Goal: Task Accomplishment & Management: Manage account settings

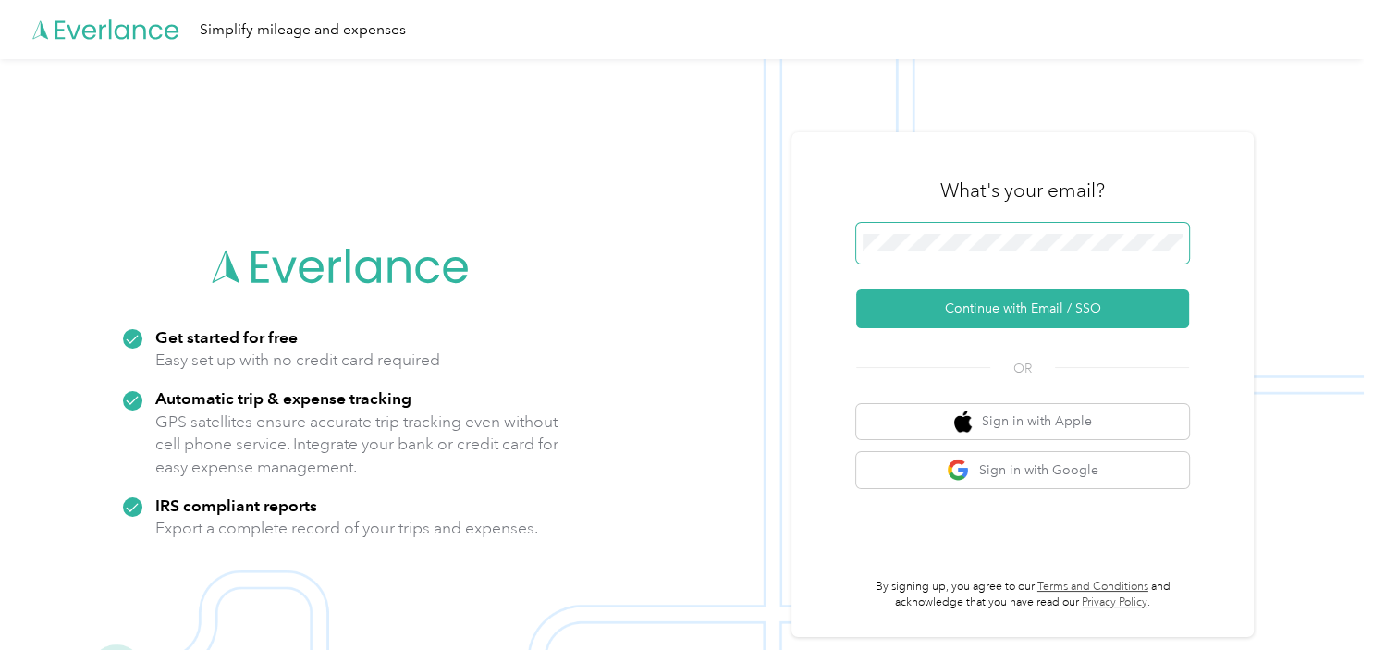
click at [973, 253] on span at bounding box center [1022, 243] width 333 height 41
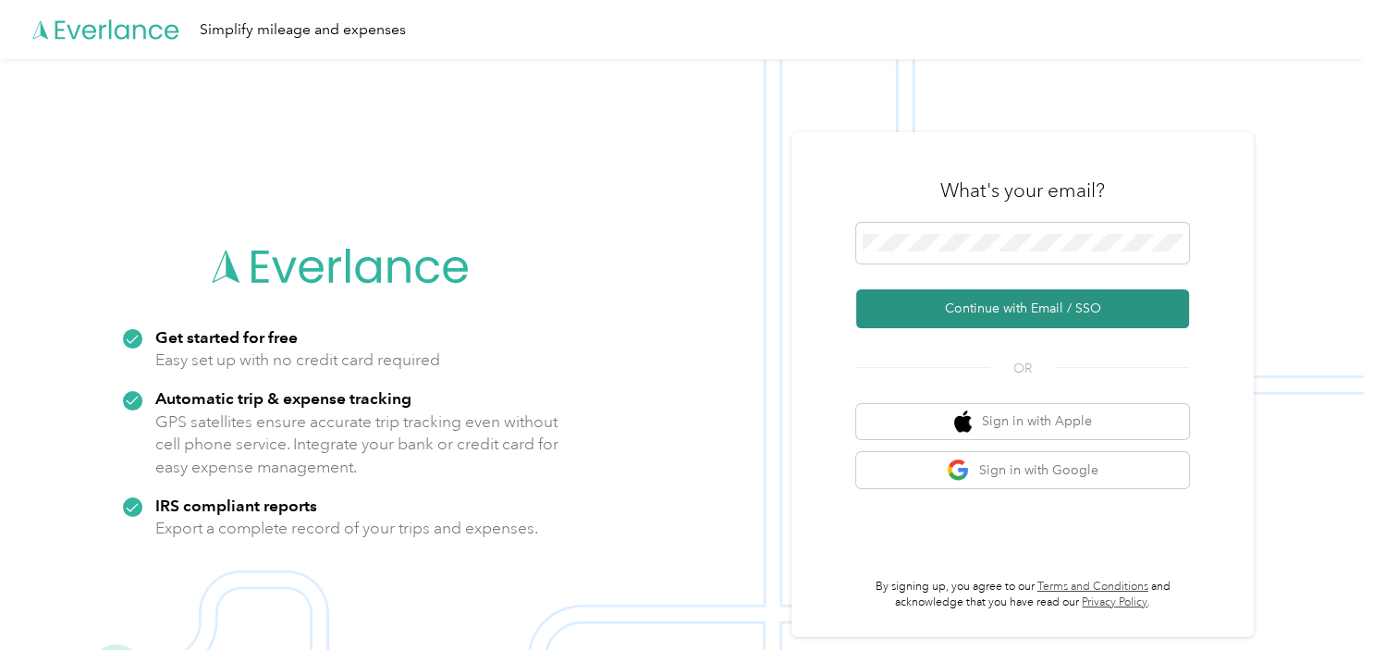
click at [1015, 302] on button "Continue with Email / SSO" at bounding box center [1022, 308] width 333 height 39
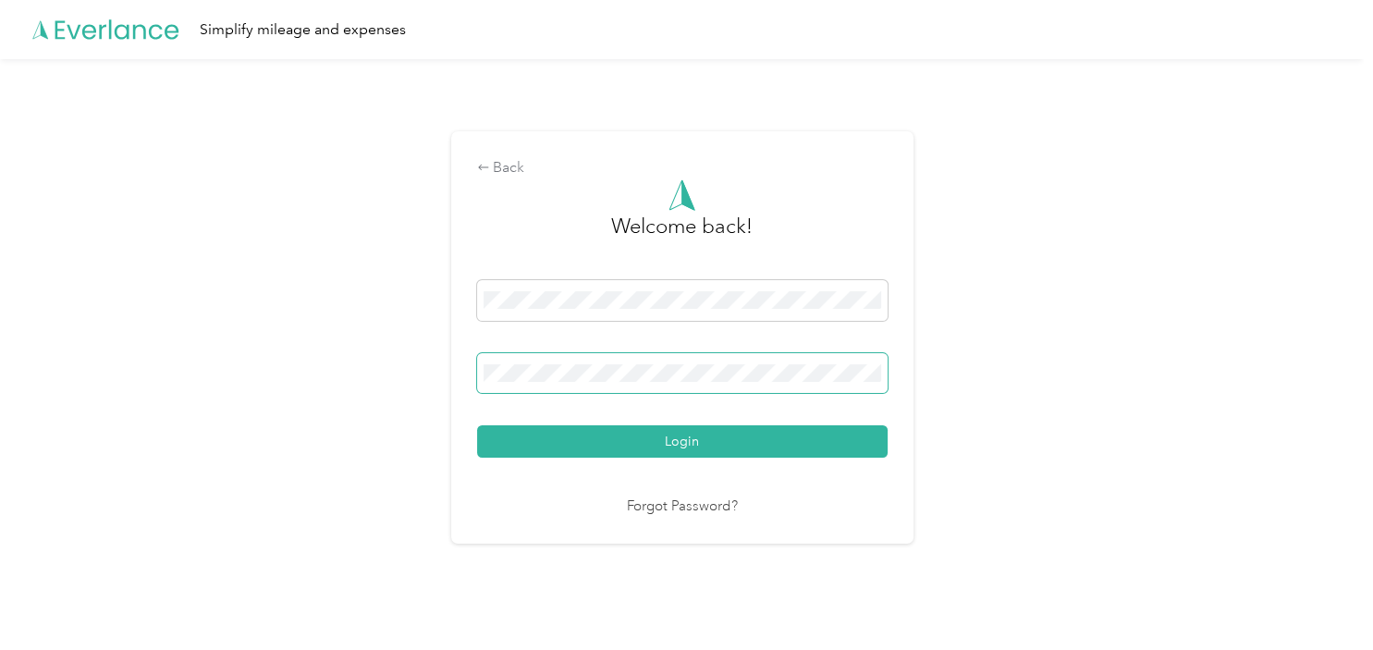
click at [477, 425] on button "Login" at bounding box center [682, 441] width 411 height 32
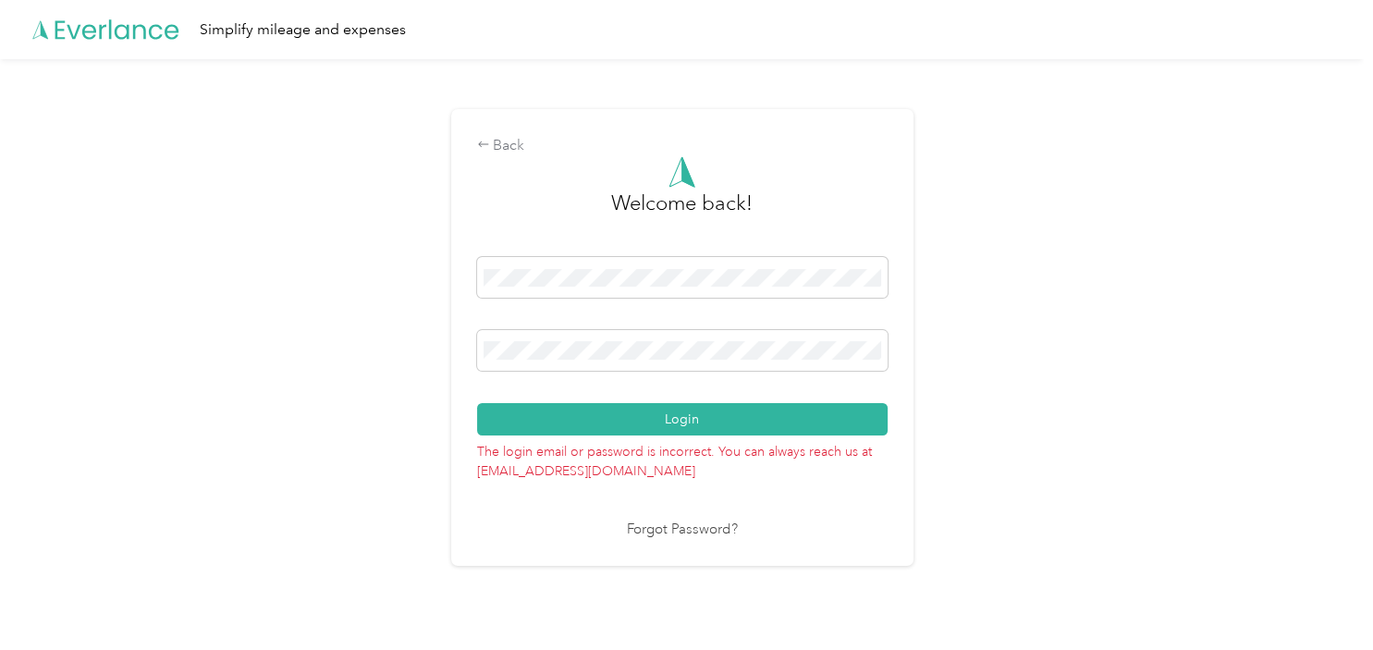
click at [647, 527] on link "Forgot Password?" at bounding box center [682, 530] width 111 height 21
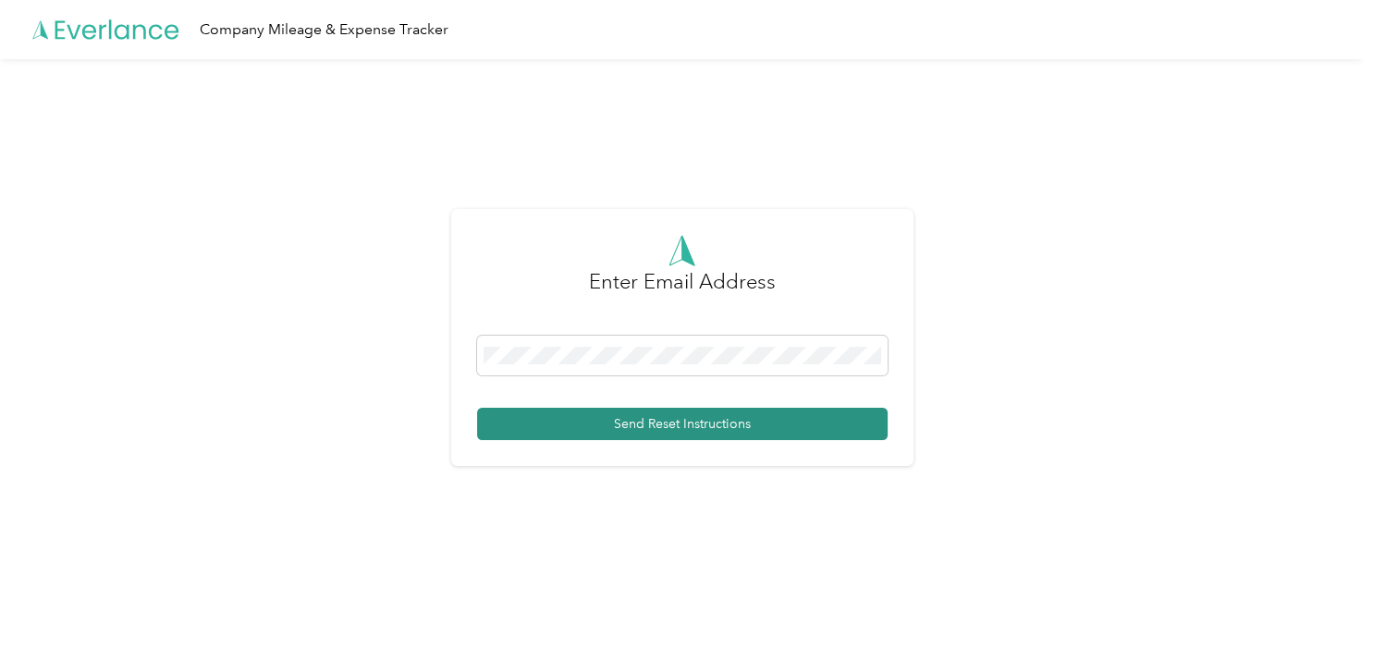
click at [631, 426] on button "Send Reset Instructions" at bounding box center [682, 424] width 411 height 32
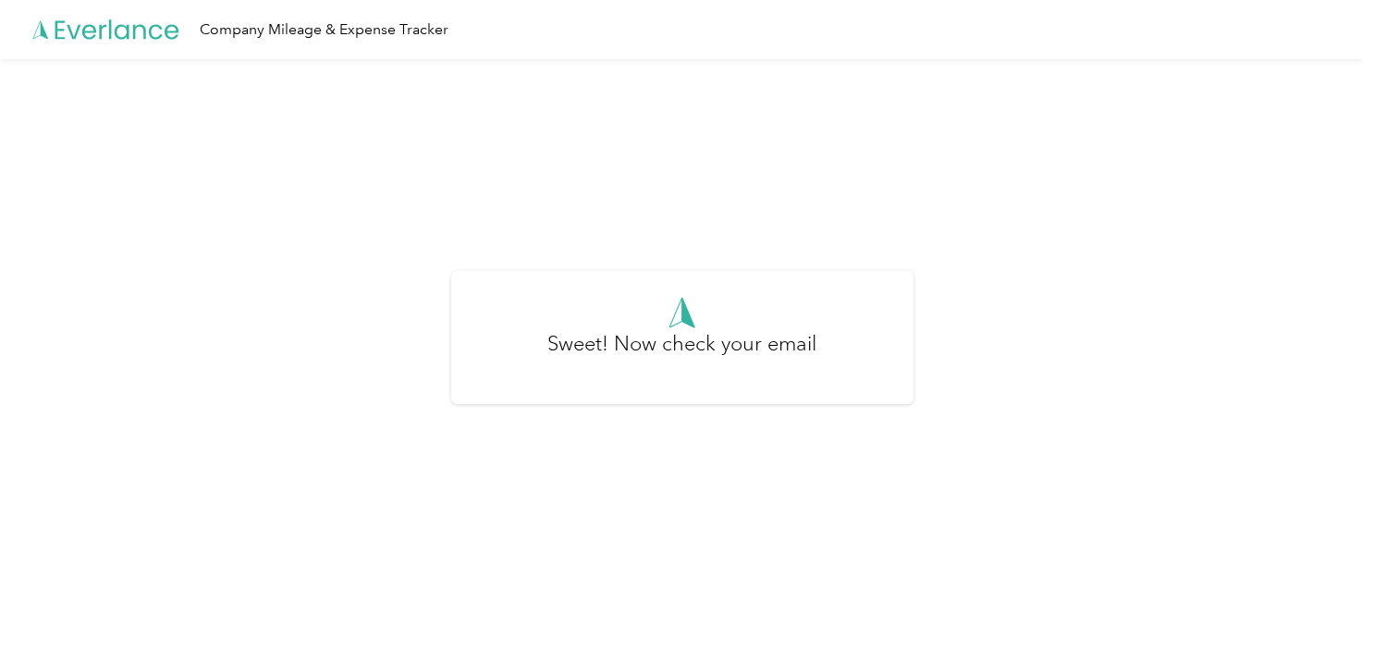
click at [114, 31] on icon at bounding box center [106, 30] width 148 height 106
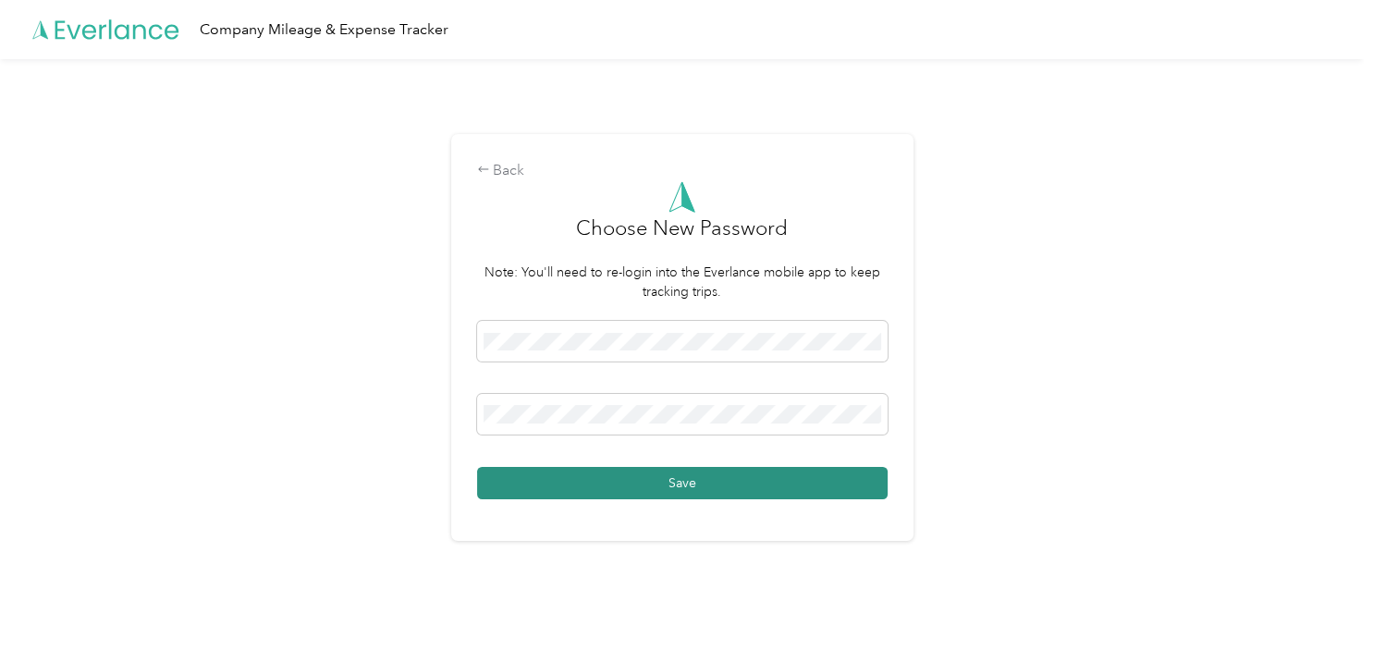
click at [590, 478] on button "Save" at bounding box center [682, 483] width 411 height 32
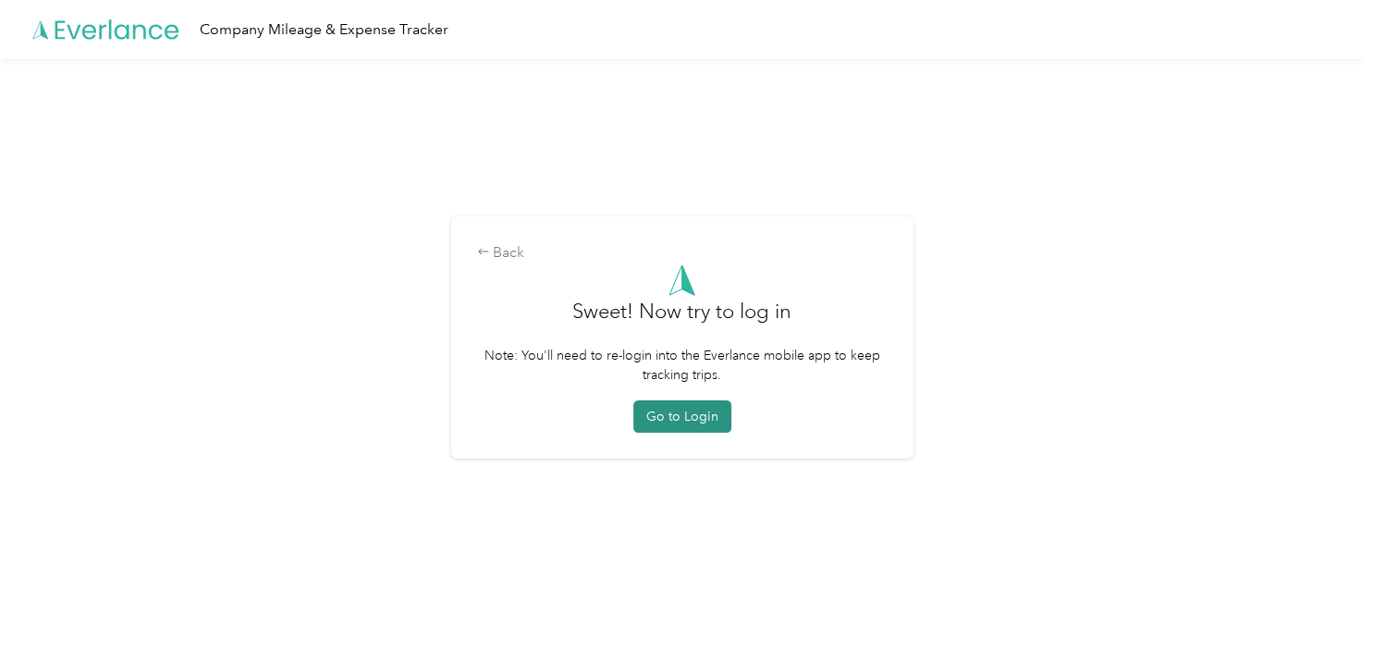
click at [693, 420] on button "Go to Login" at bounding box center [683, 416] width 98 height 32
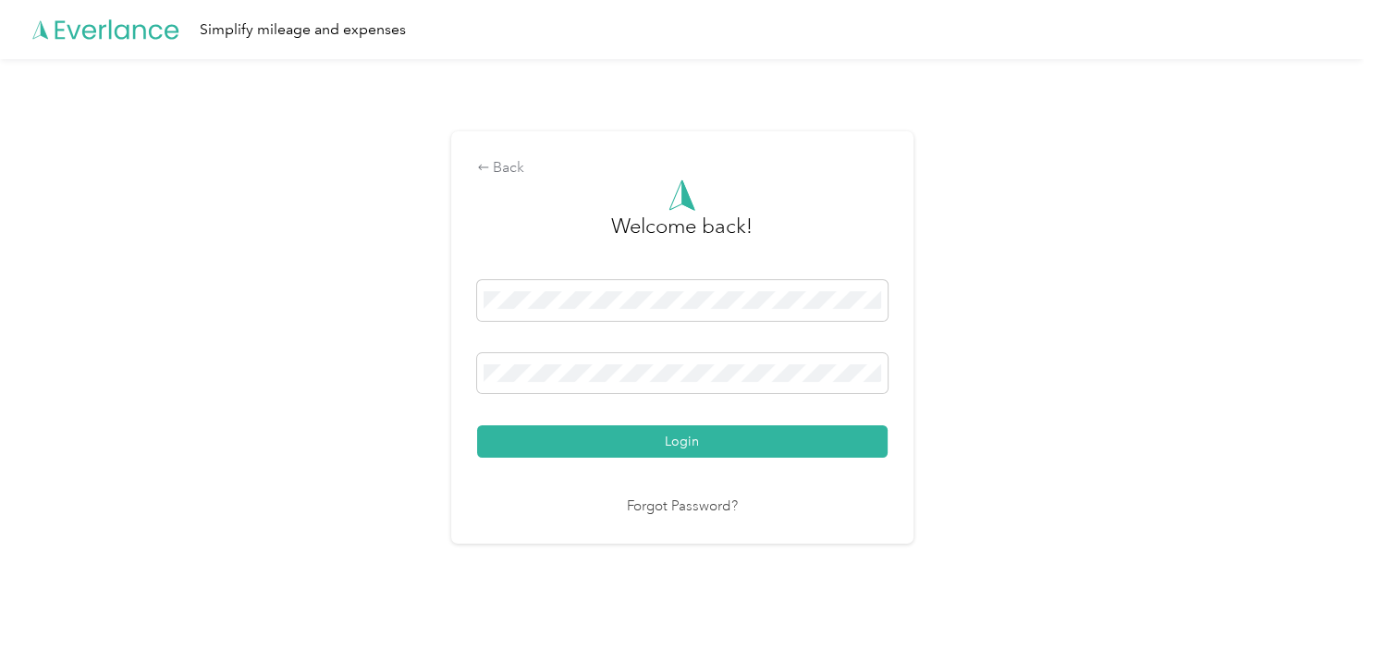
click at [632, 399] on div at bounding box center [682, 376] width 411 height 47
click at [631, 383] on span at bounding box center [682, 373] width 411 height 41
click at [477, 425] on button "Login" at bounding box center [682, 441] width 411 height 32
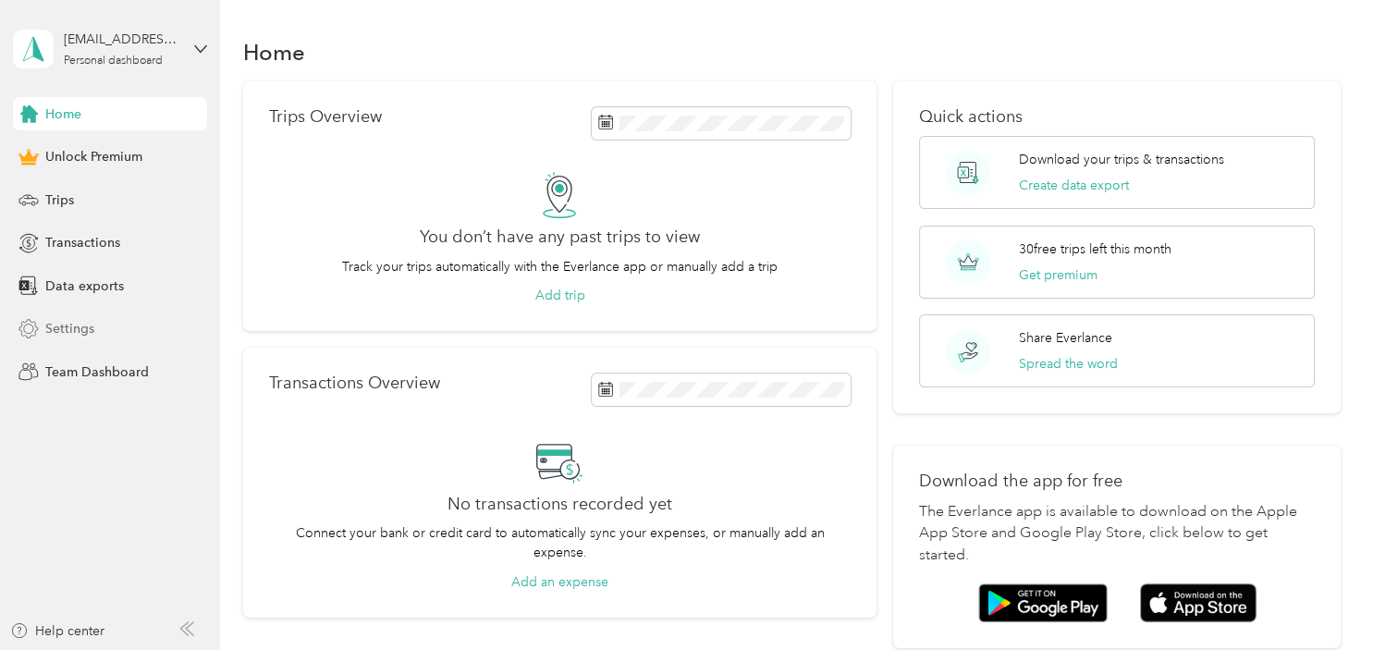
click at [69, 325] on span "Settings" at bounding box center [69, 328] width 49 height 19
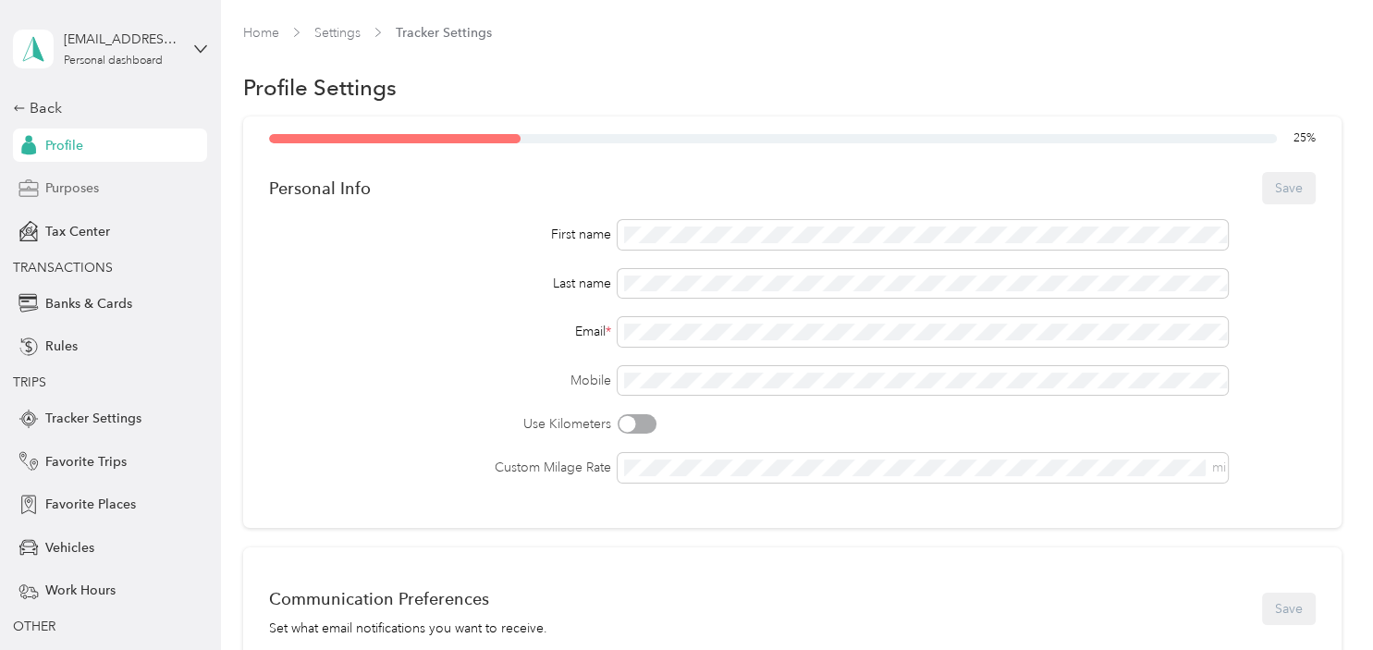
click at [103, 191] on div "Purposes" at bounding box center [110, 188] width 194 height 33
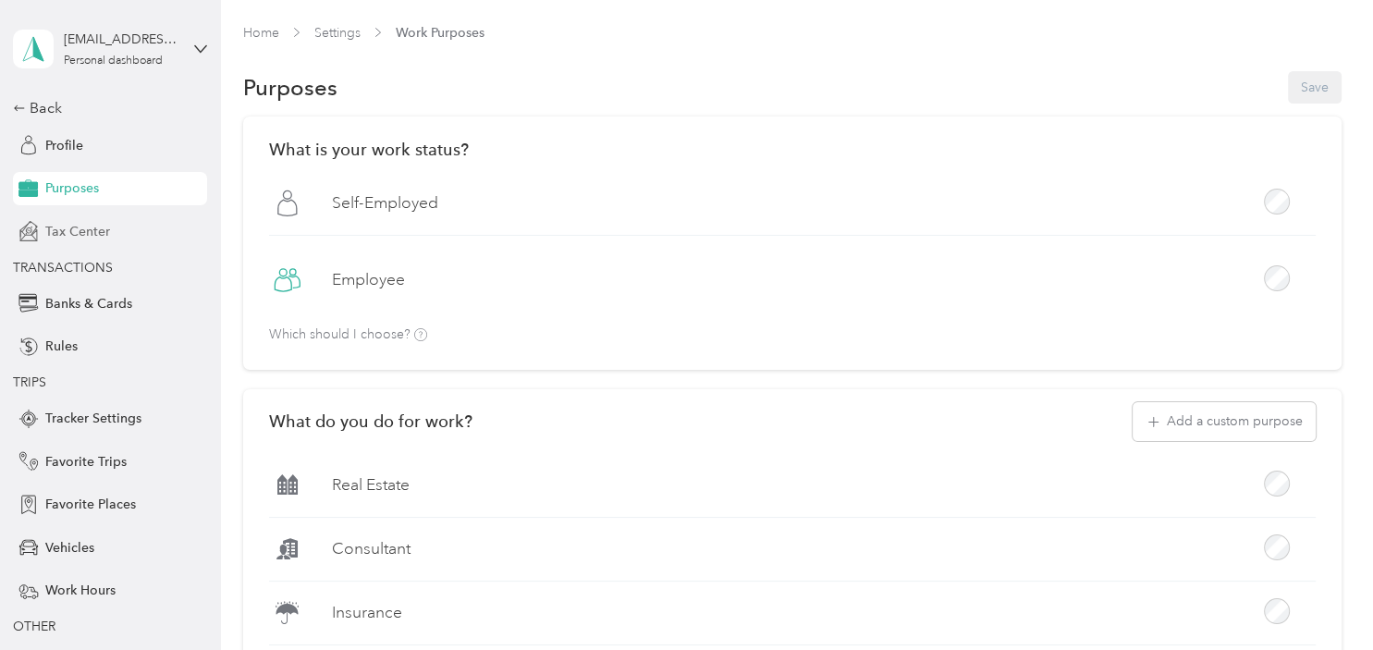
click at [131, 229] on div "Tax Center" at bounding box center [110, 231] width 194 height 33
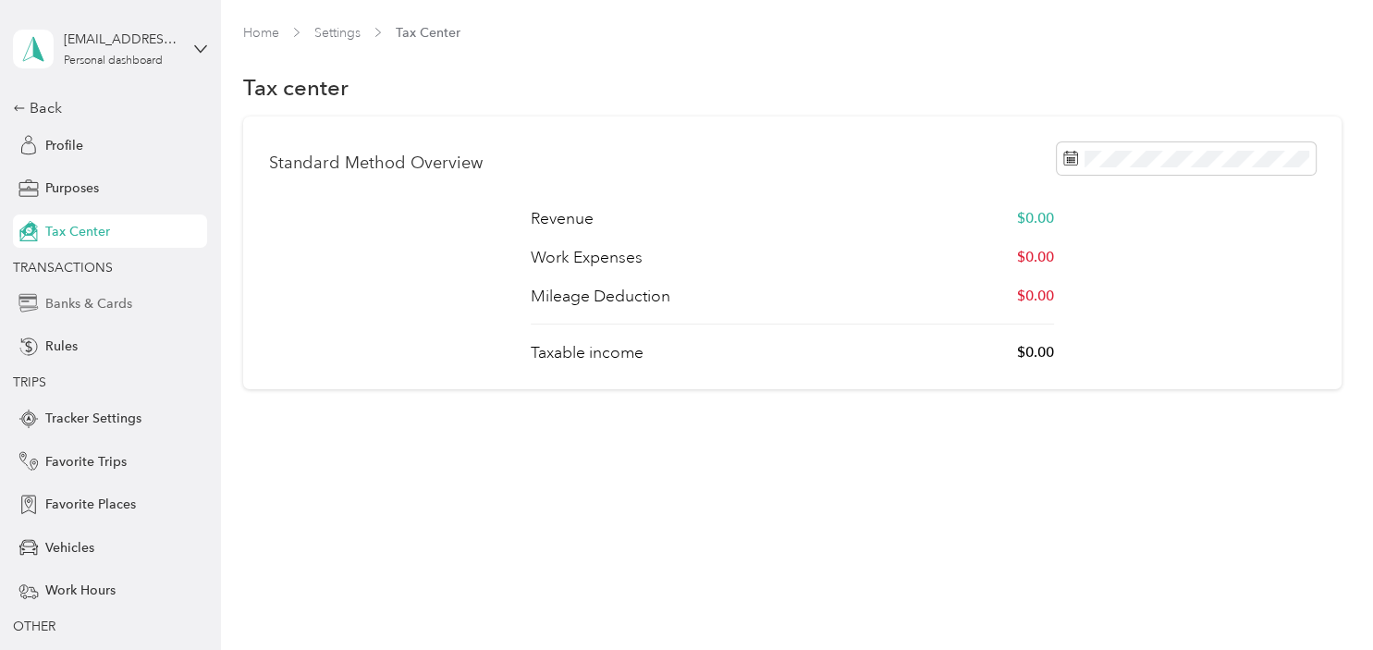
click at [128, 307] on span "Banks & Cards" at bounding box center [88, 303] width 87 height 19
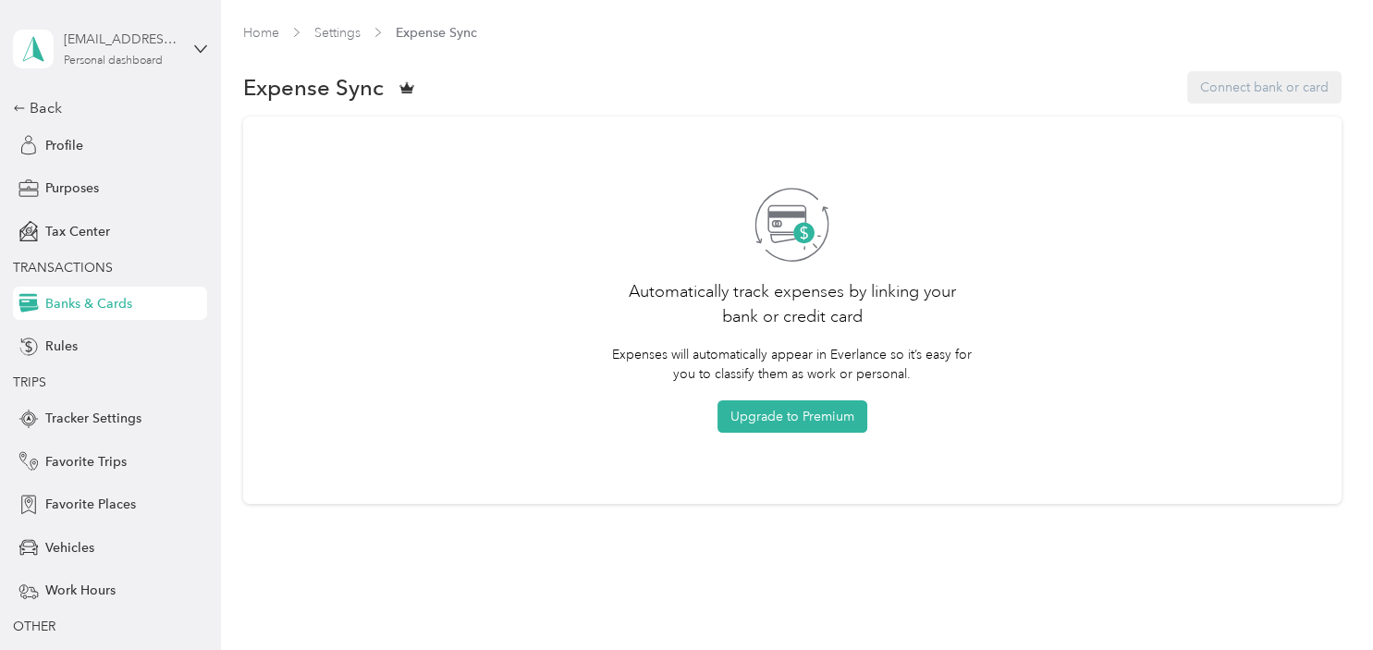
click at [113, 48] on div "[EMAIL_ADDRESS][DOMAIN_NAME]" at bounding box center [122, 39] width 116 height 19
click at [809, 72] on div "Expense Sync Connect bank or card" at bounding box center [792, 87] width 1099 height 39
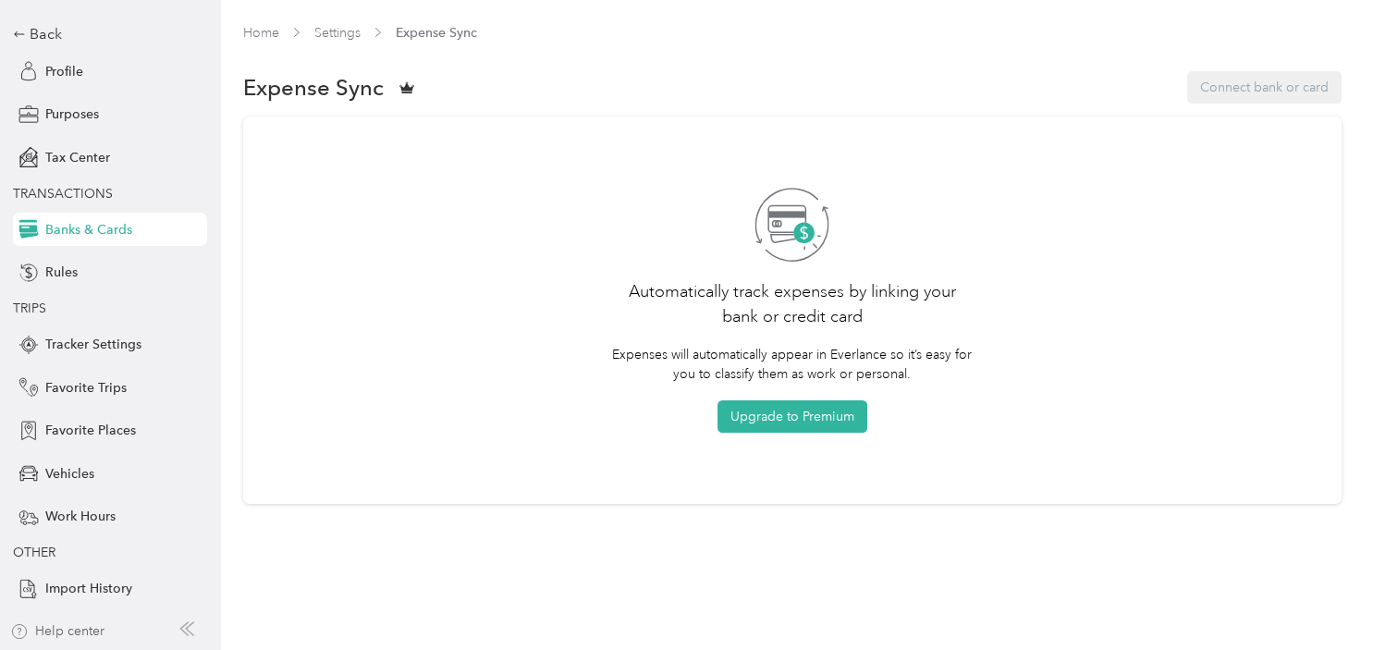
click at [57, 627] on div "Help center" at bounding box center [57, 631] width 94 height 19
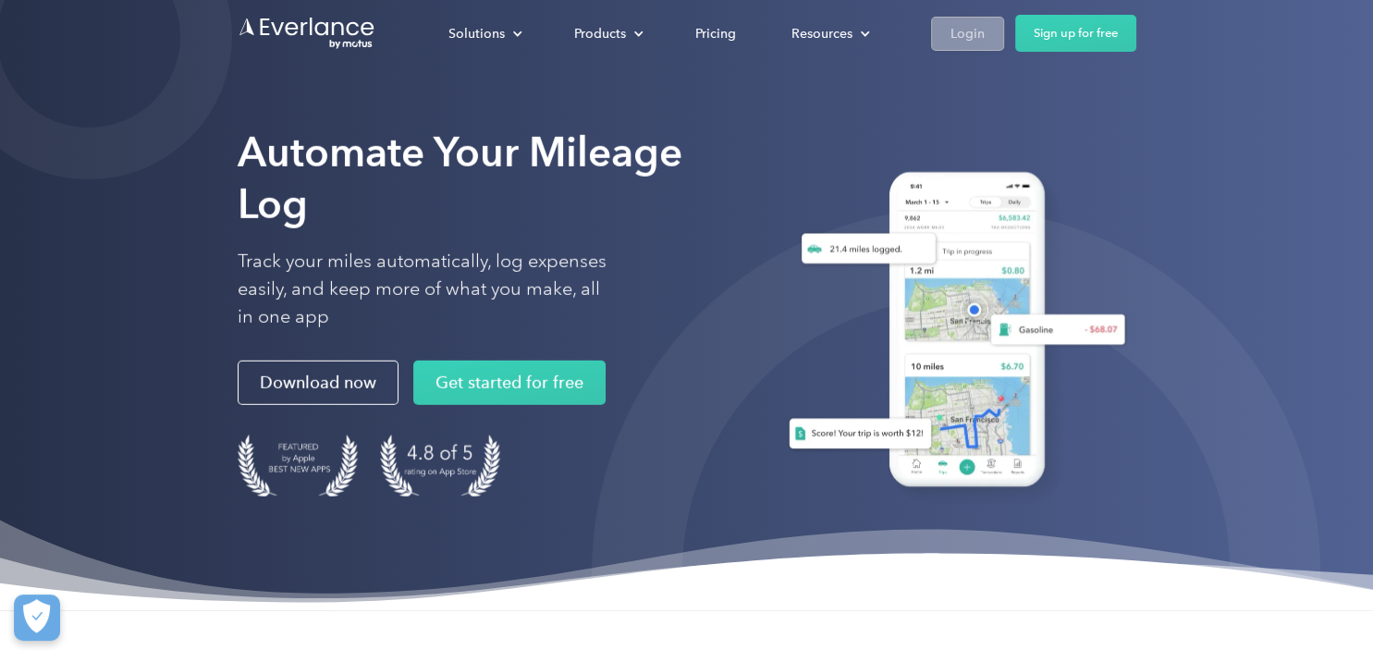
click at [971, 35] on div "Login" at bounding box center [968, 33] width 34 height 23
